Goal: Information Seeking & Learning: Learn about a topic

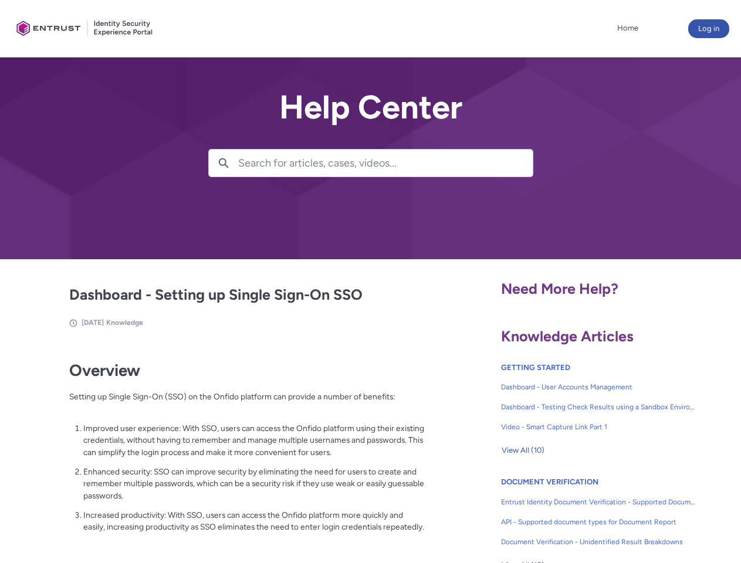
click at [223, 163] on lightning-primitive-icon "button" at bounding box center [223, 162] width 11 height 9
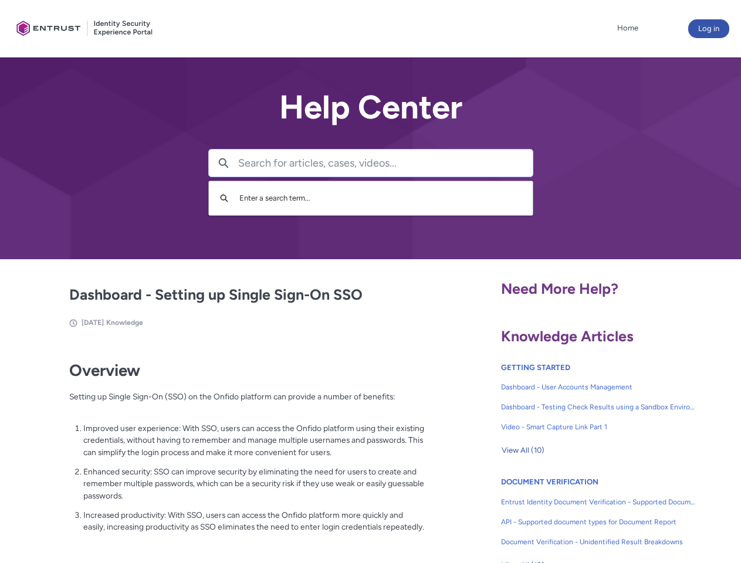
click at [225, 449] on p "Improved user experience: With SSO, users can access the Onfido platform using …" at bounding box center [253, 440] width 341 height 36
click at [522, 450] on span "View All (10)" at bounding box center [522, 451] width 43 height 18
click at [566, 513] on link "API - Supported document types for Document Report" at bounding box center [598, 522] width 195 height 20
